Goal: Task Accomplishment & Management: Manage account settings

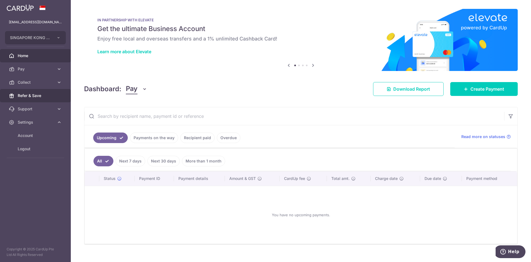
click at [32, 96] on span "Refer & Save" at bounding box center [36, 96] width 37 height 6
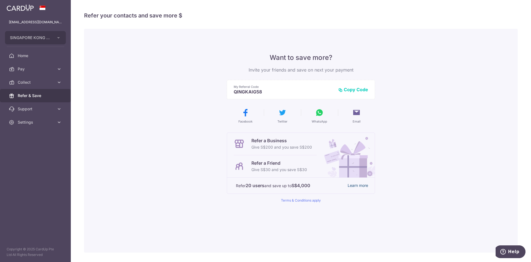
click at [358, 185] on link "Learn more" at bounding box center [358, 185] width 20 height 7
click at [350, 89] on button "Copy Code" at bounding box center [353, 90] width 30 height 6
click at [29, 123] on span "Settings" at bounding box center [36, 122] width 37 height 6
click at [26, 150] on span "Logout" at bounding box center [36, 149] width 37 height 6
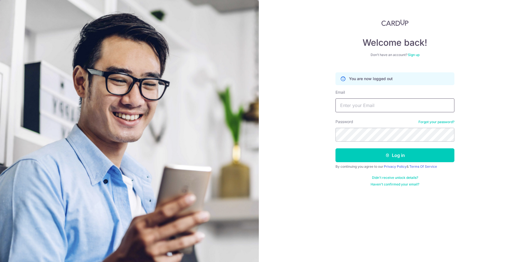
click at [351, 104] on input "Email" at bounding box center [395, 105] width 119 height 14
type input "[EMAIL_ADDRESS][DOMAIN_NAME]"
click at [368, 156] on button "Log in" at bounding box center [395, 155] width 119 height 14
